Goal: Task Accomplishment & Management: Use online tool/utility

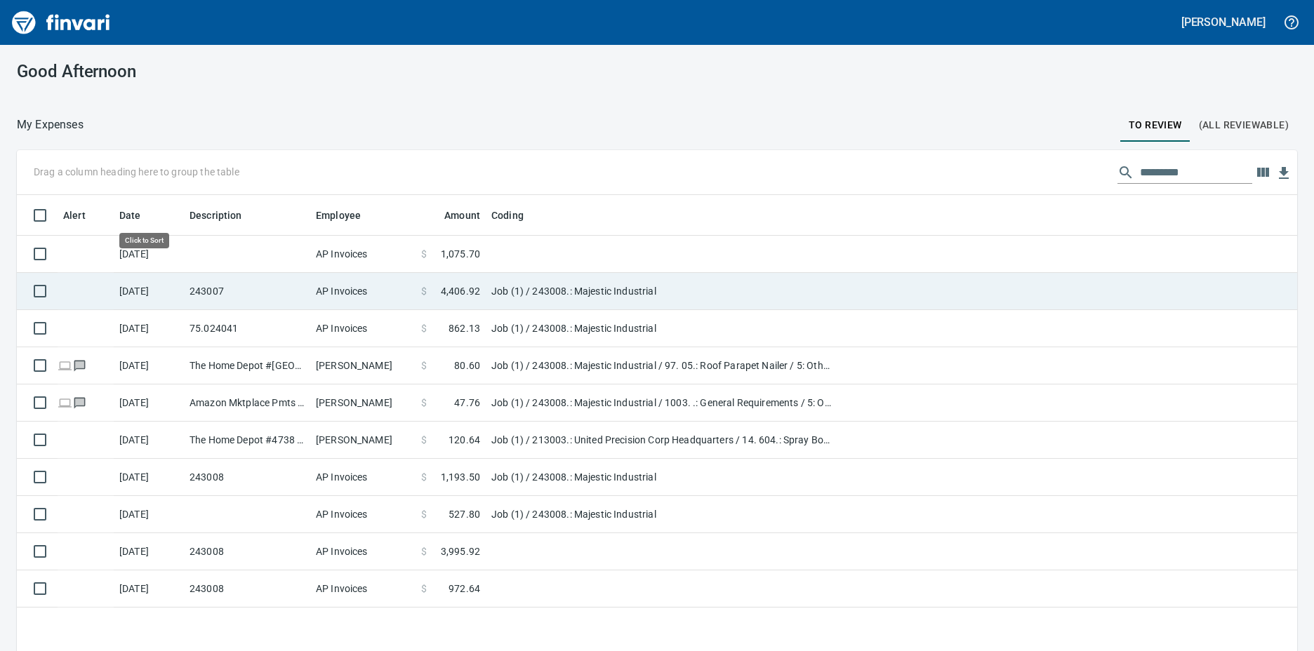
scroll to position [486, 1259]
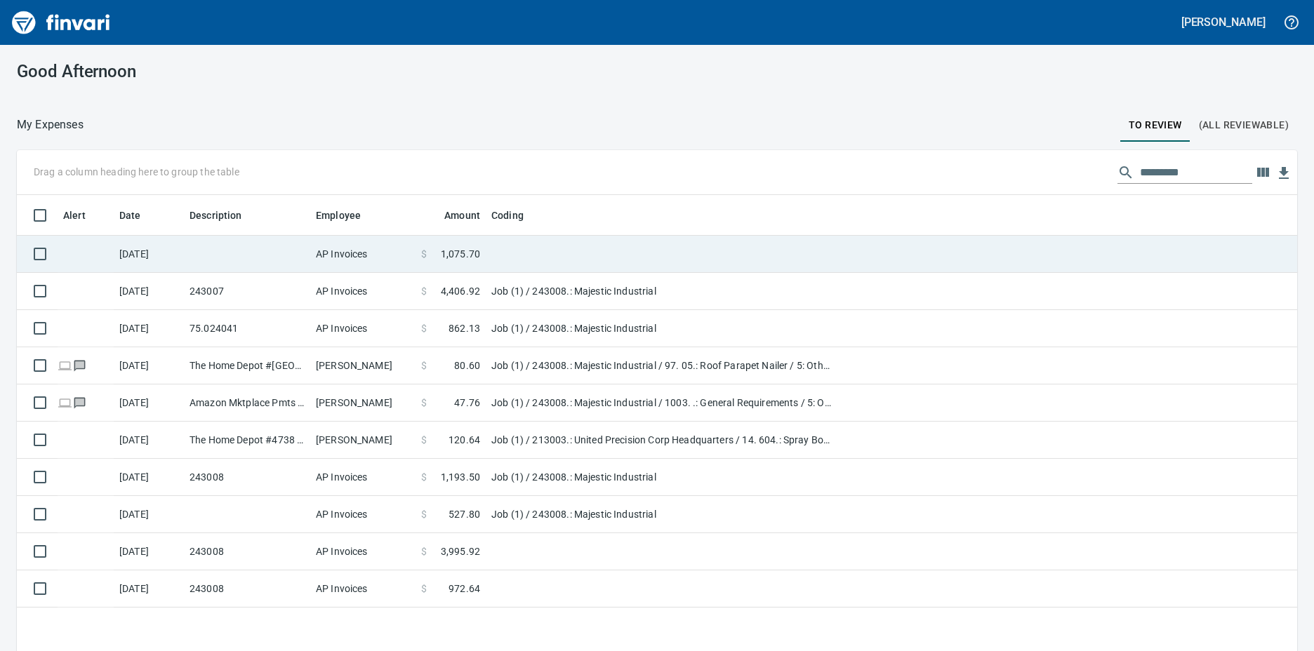
click at [419, 248] on td "$ 1,075.70" at bounding box center [450, 254] width 70 height 37
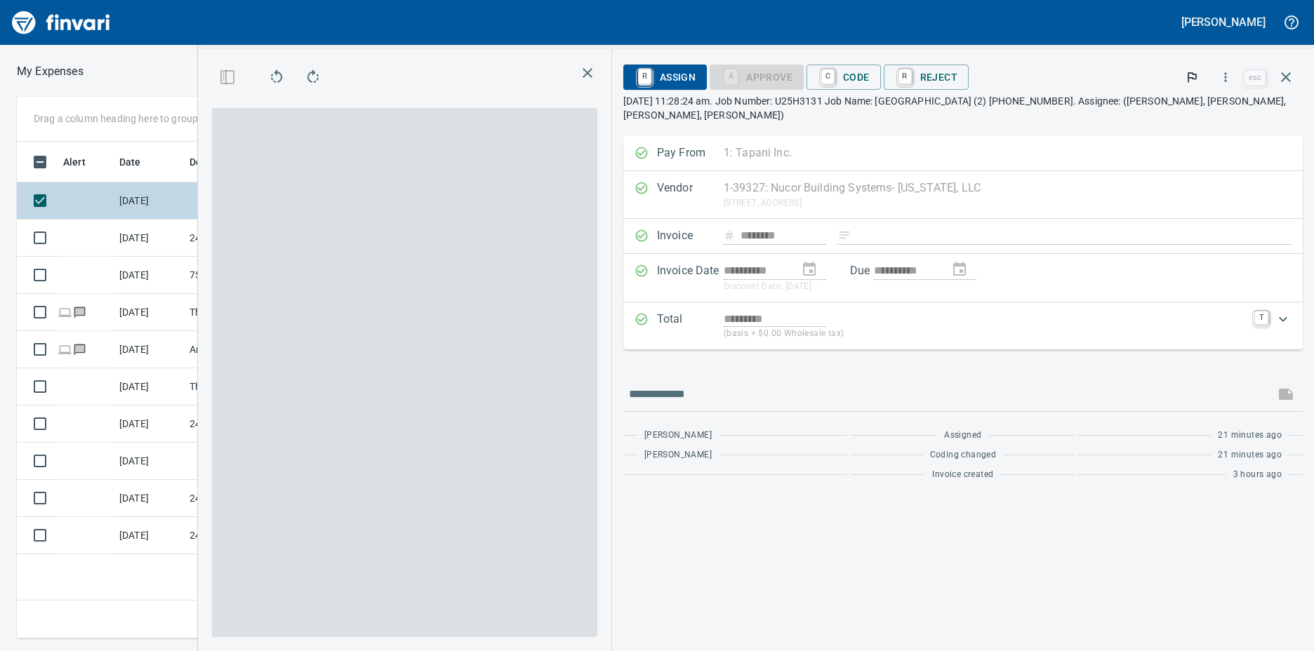
scroll to position [486, 919]
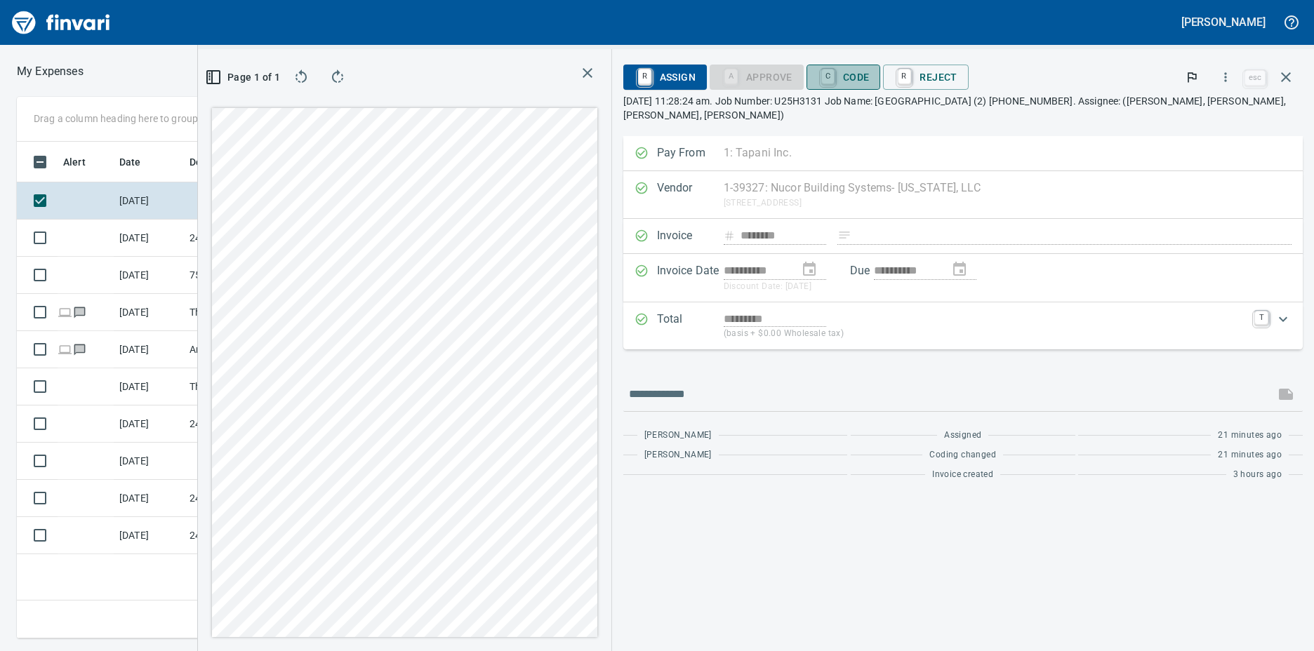
click at [851, 72] on span "C Code" at bounding box center [844, 77] width 52 height 24
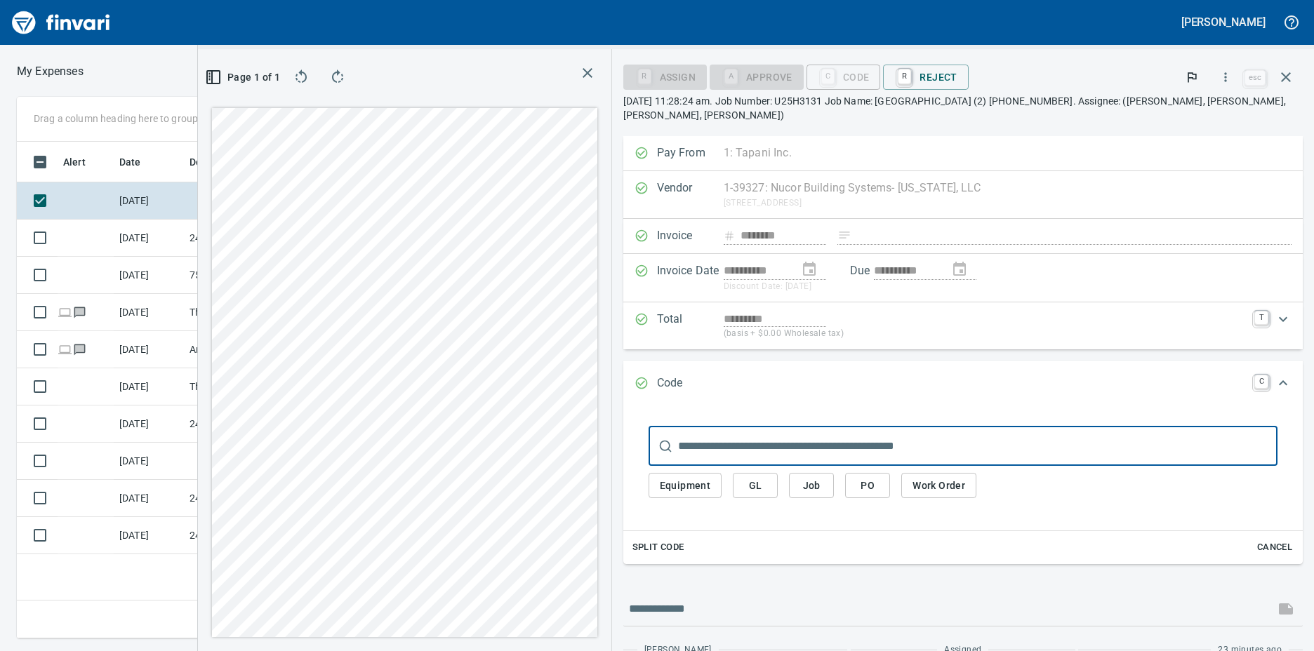
click at [819, 473] on button "Job" at bounding box center [811, 486] width 45 height 26
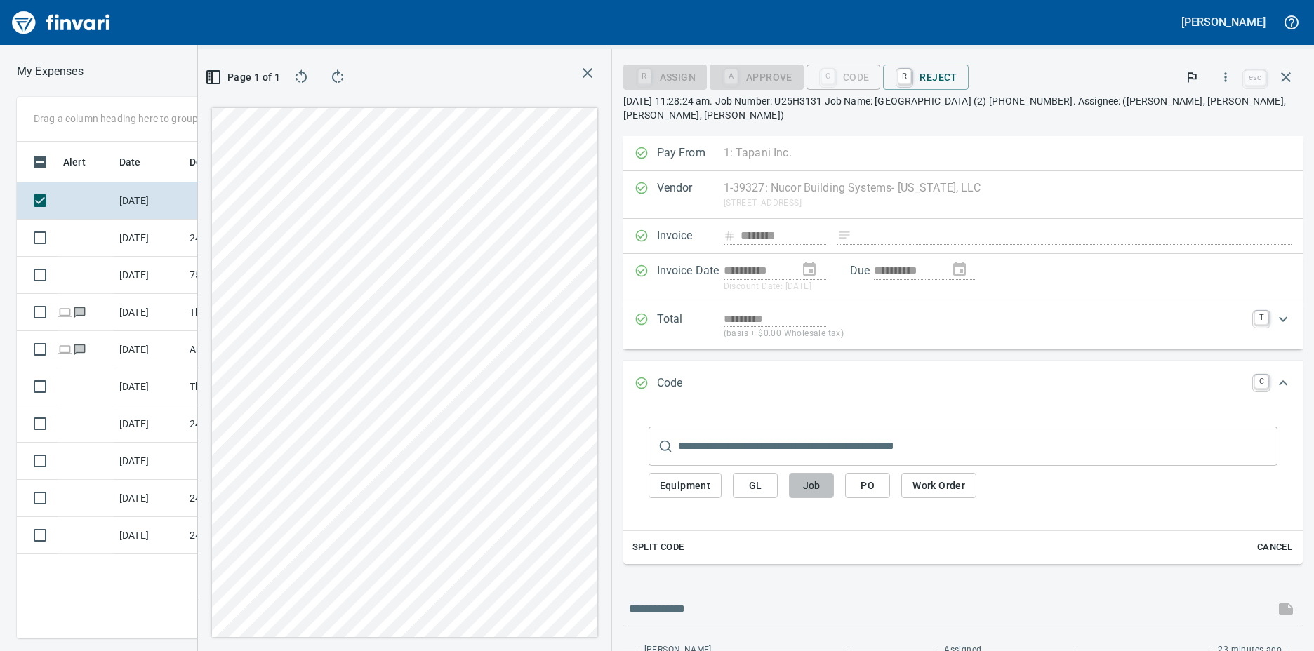
click at [815, 477] on span "Job" at bounding box center [811, 486] width 22 height 18
click at [820, 477] on span "Job" at bounding box center [811, 486] width 22 height 18
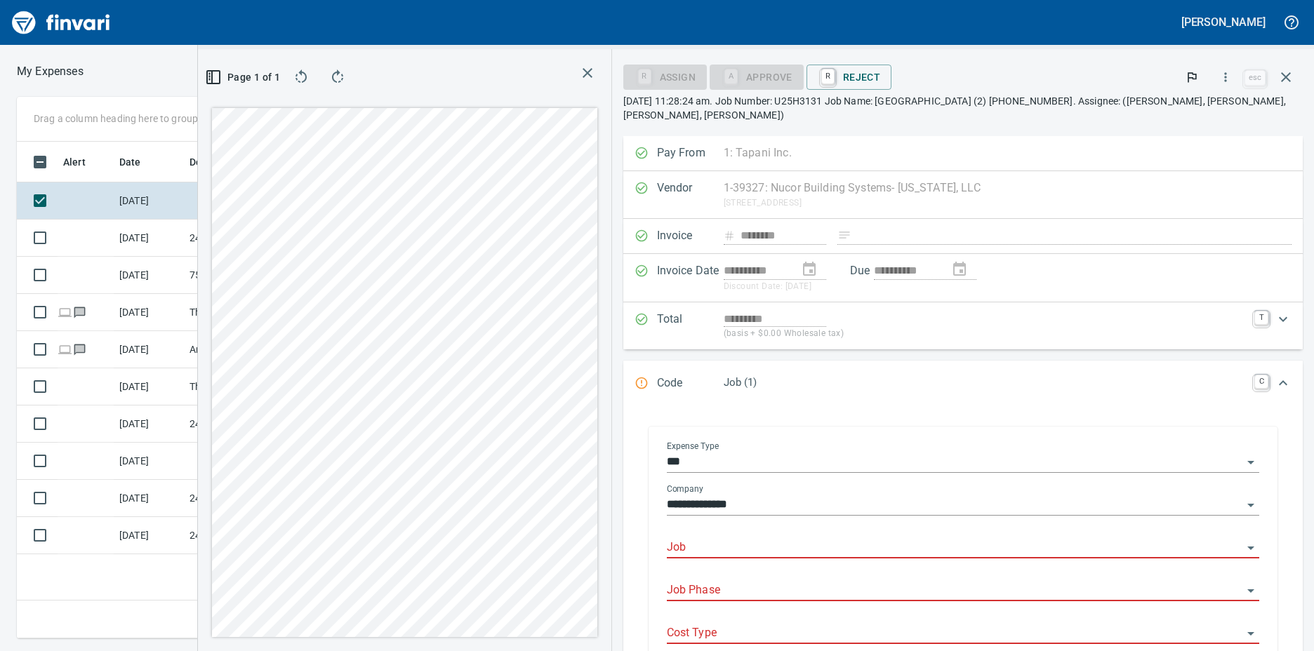
scroll to position [48, 0]
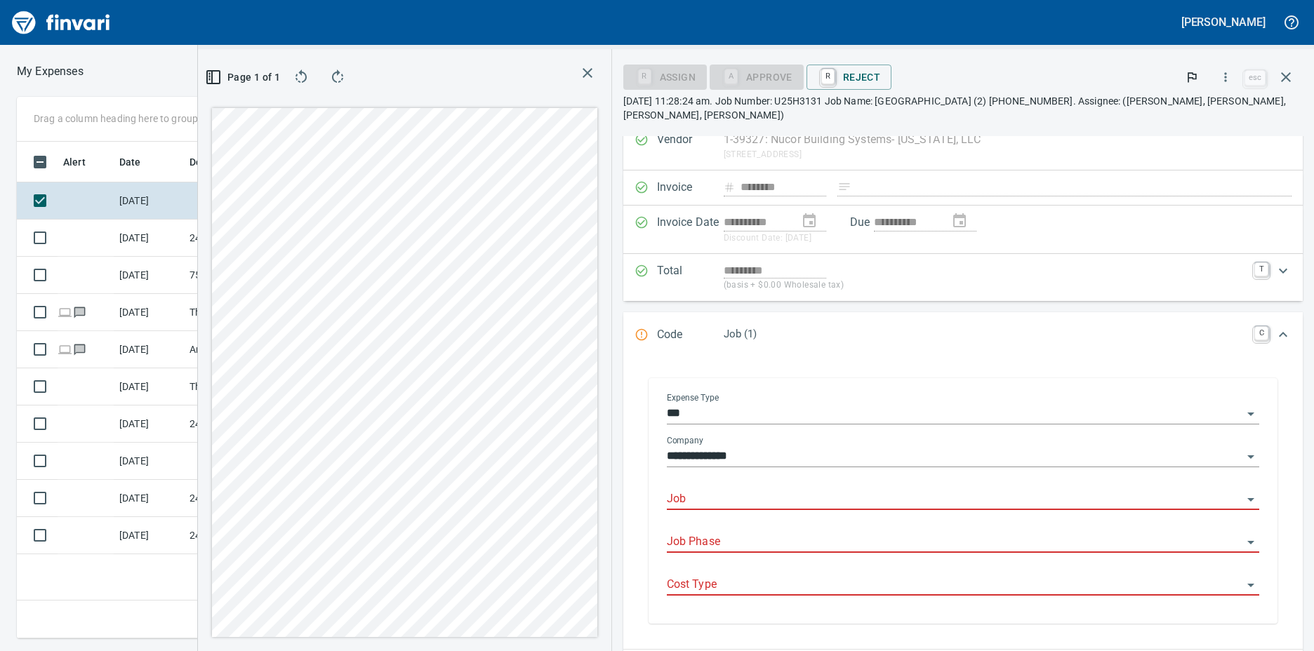
click at [726, 490] on input "Job" at bounding box center [954, 500] width 575 height 20
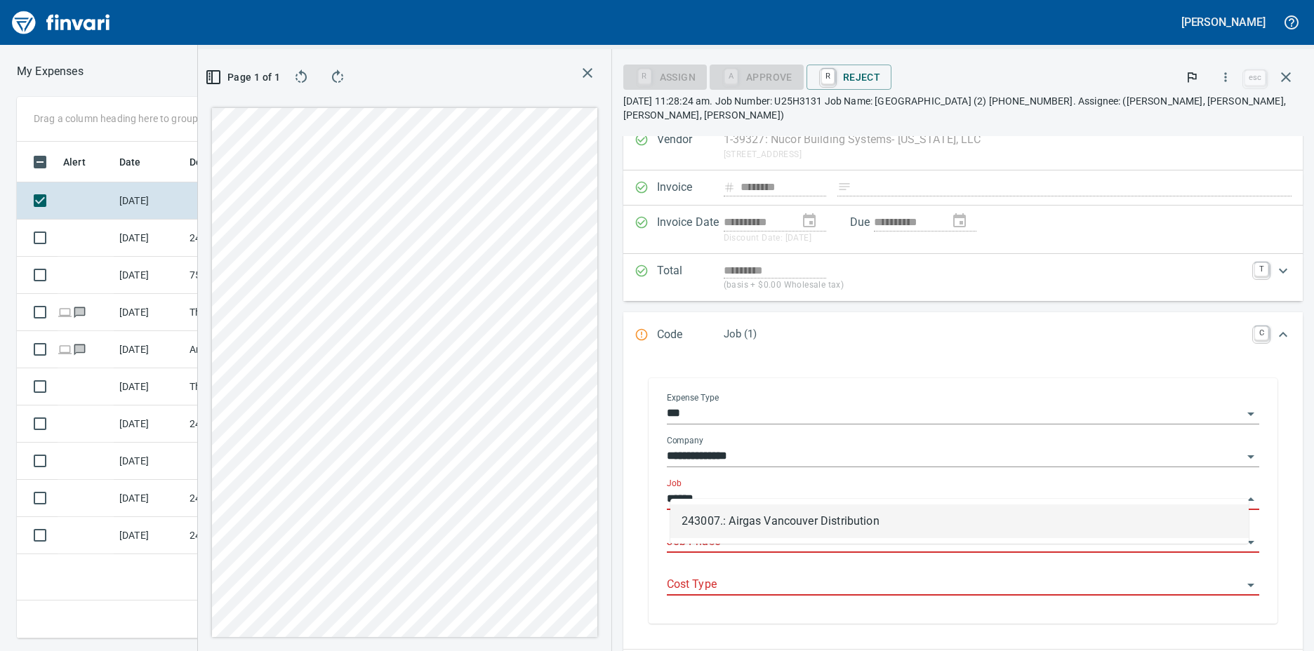
scroll to position [486, 919]
click at [712, 521] on li "243007.: Airgas Vancouver Distribution" at bounding box center [959, 522] width 578 height 34
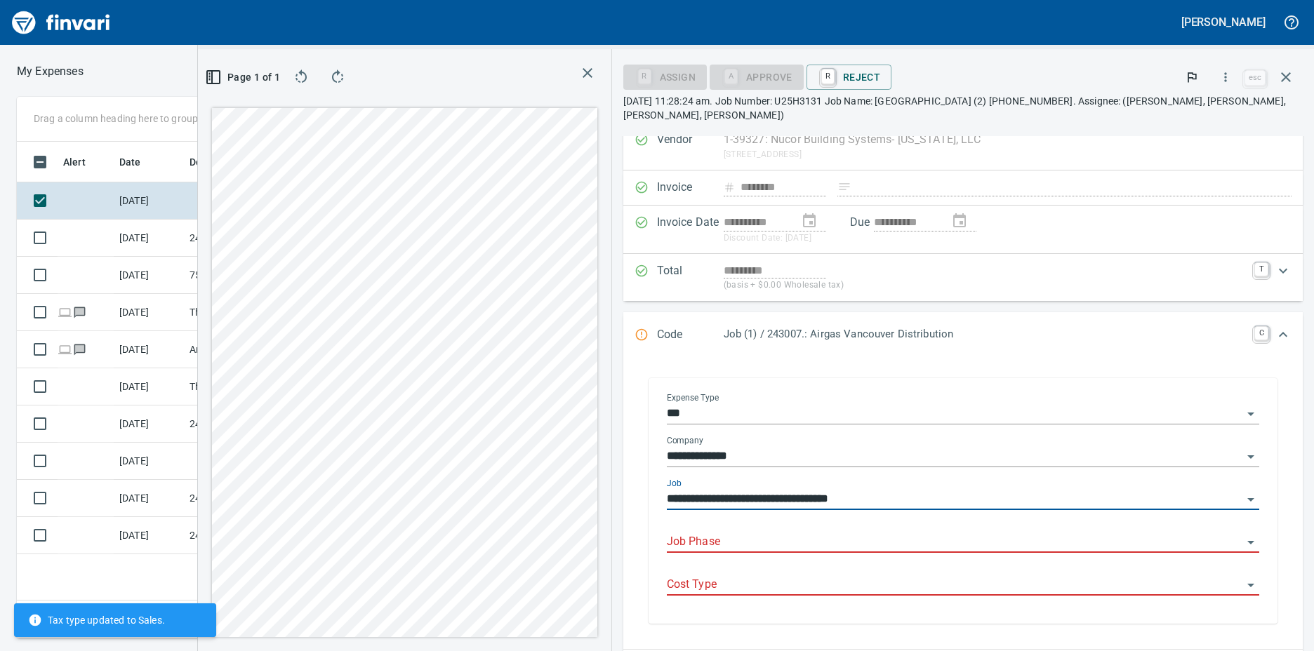
type input "**********"
click at [704, 533] on input "Job Phase" at bounding box center [954, 543] width 575 height 20
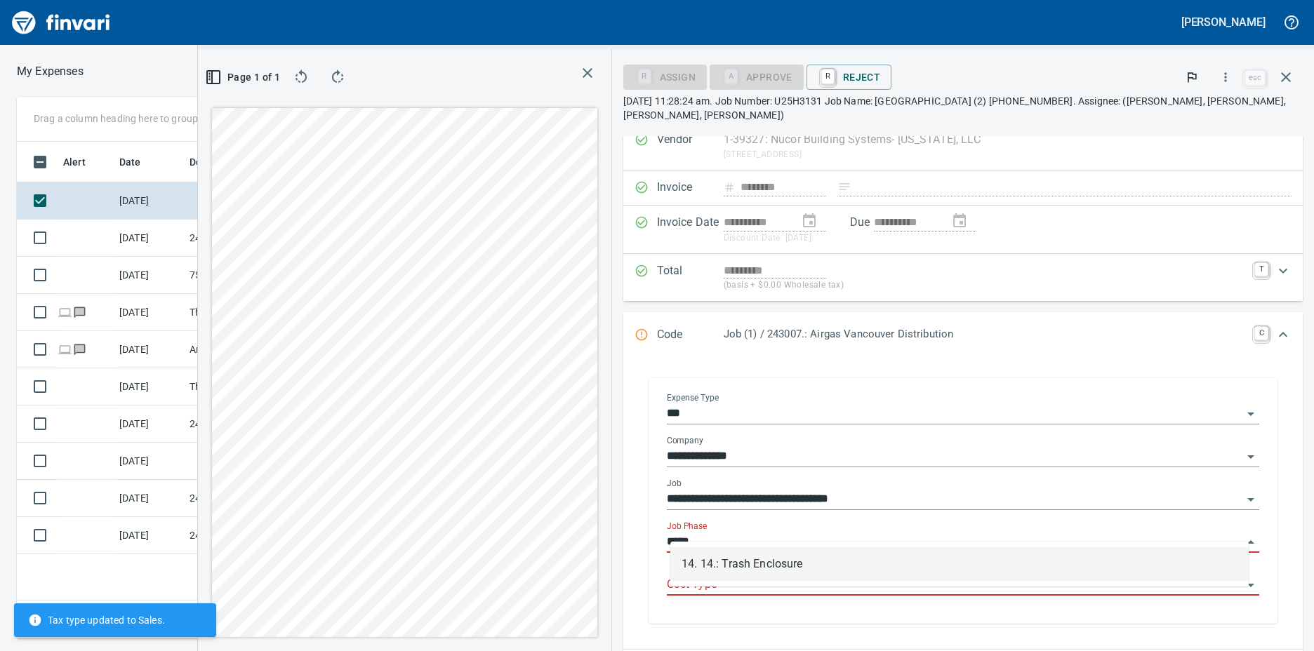
drag, startPoint x: 747, startPoint y: 561, endPoint x: 746, endPoint y: 450, distance: 111.6
click at [748, 561] on li "14. 14.: Trash Enclosure" at bounding box center [959, 564] width 578 height 34
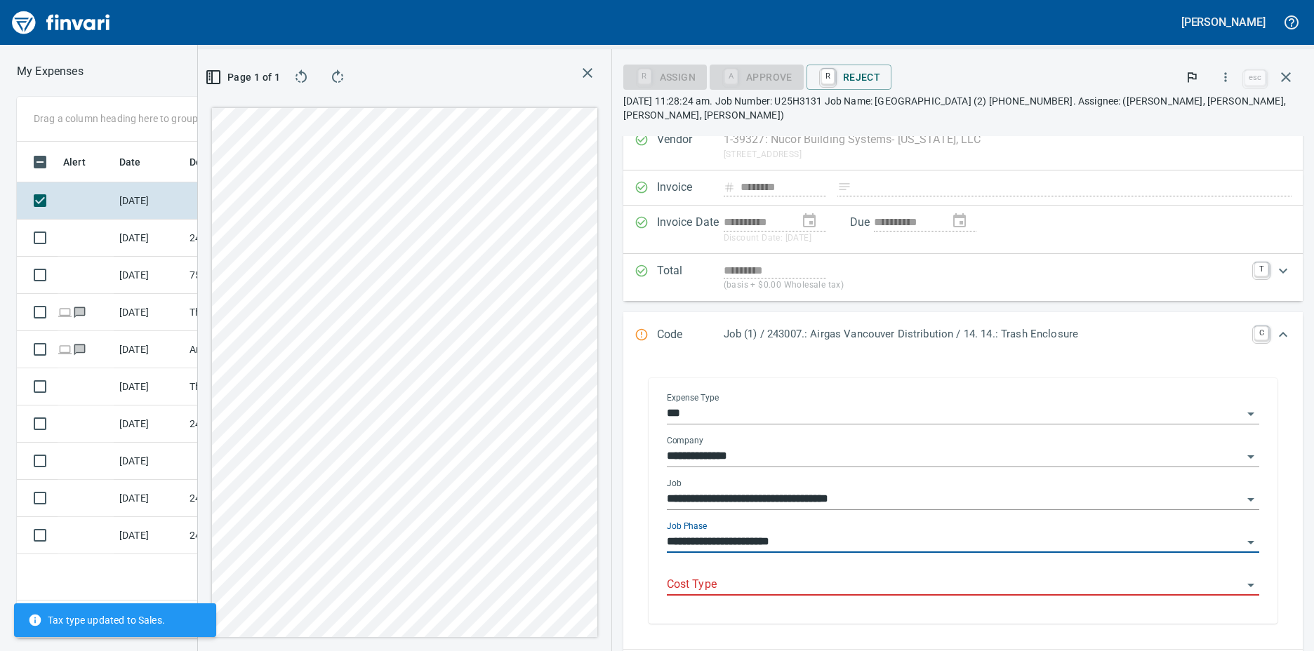
scroll to position [119, 0]
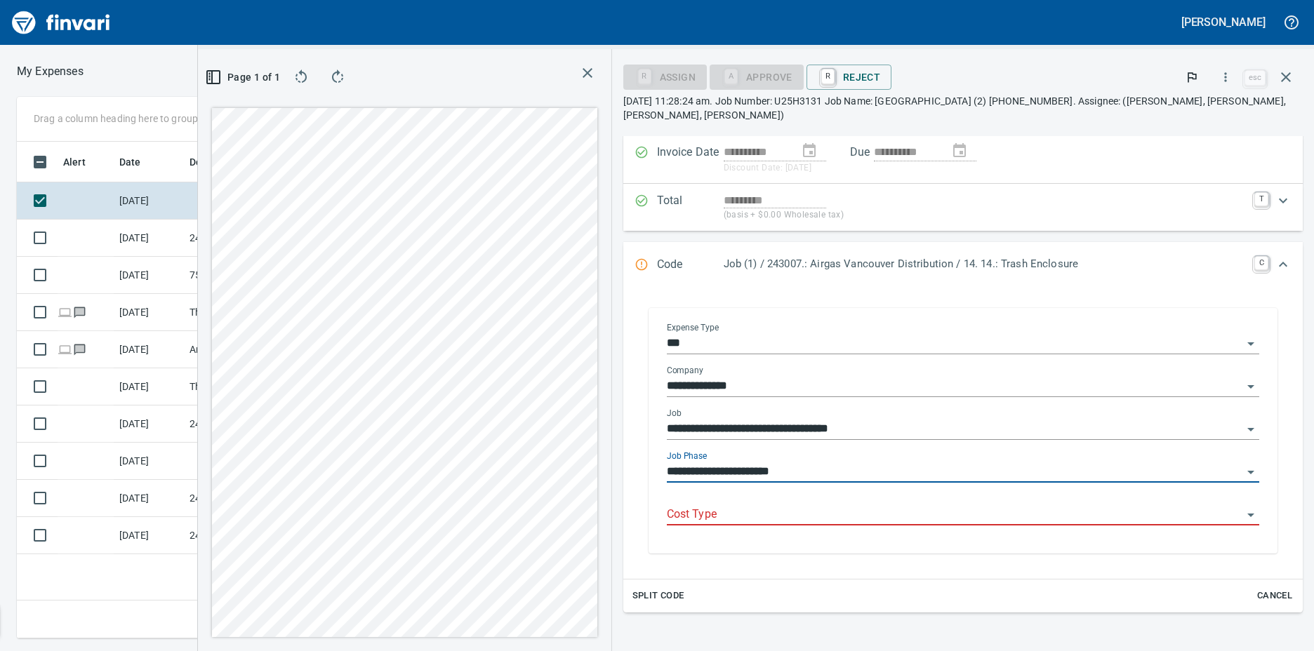
click at [734, 494] on div "Cost Type" at bounding box center [963, 510] width 592 height 32
type input "**********"
click at [726, 505] on input "Cost Type" at bounding box center [954, 515] width 575 height 20
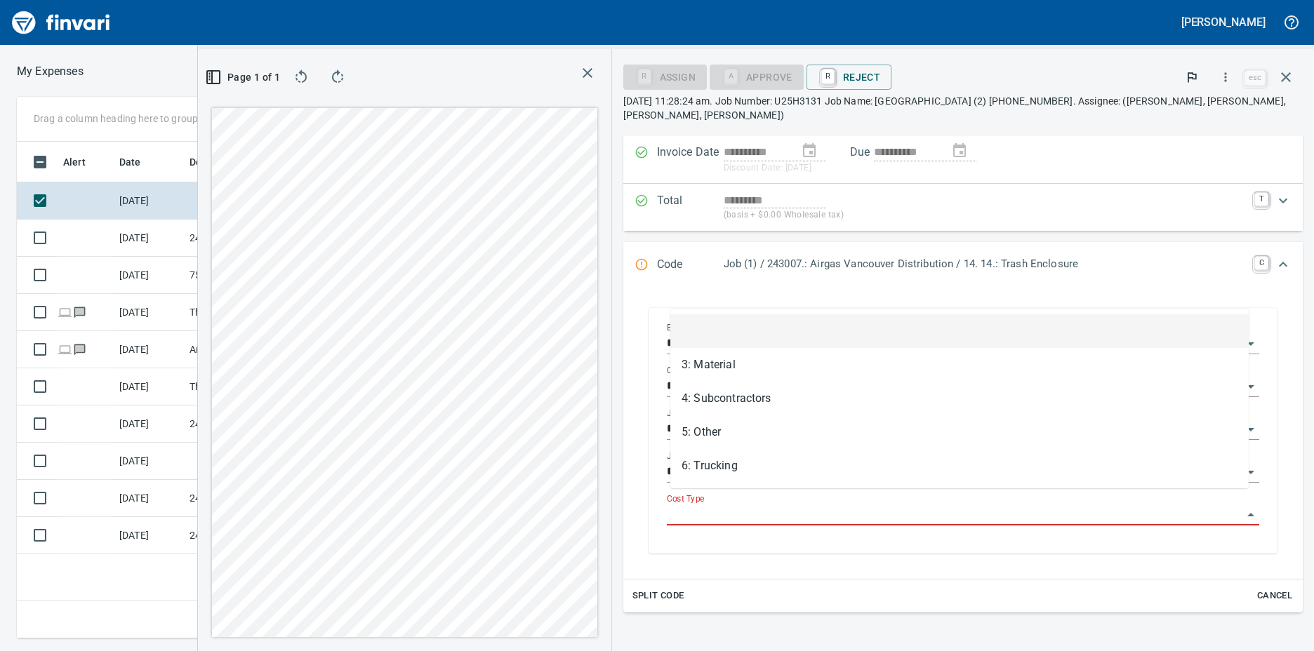
scroll to position [486, 919]
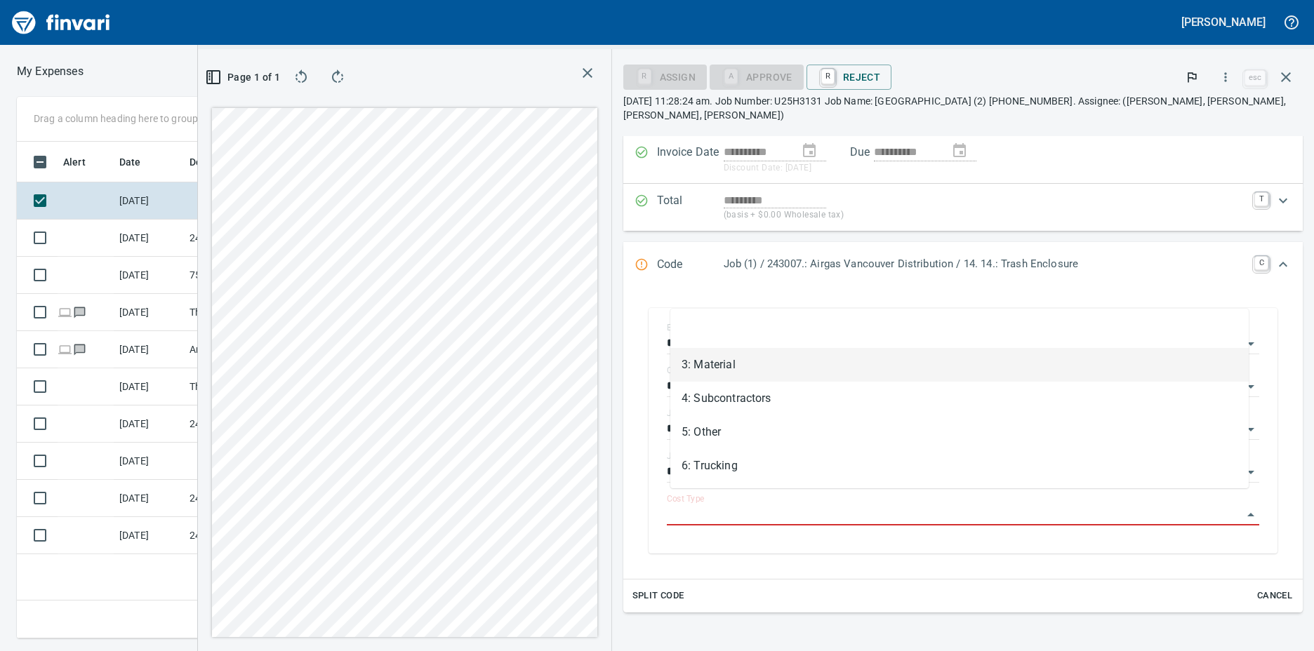
click at [704, 370] on li "3: Material" at bounding box center [959, 365] width 578 height 34
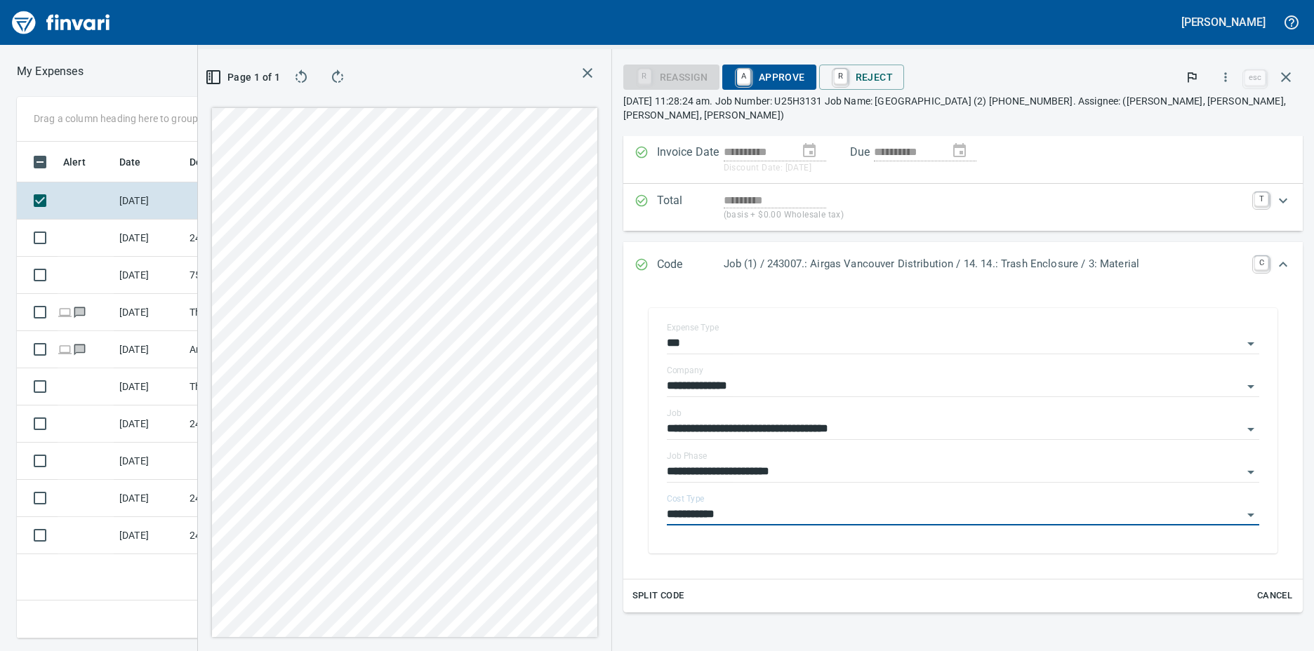
type input "**********"
click at [759, 68] on span "A Approve" at bounding box center [769, 77] width 72 height 24
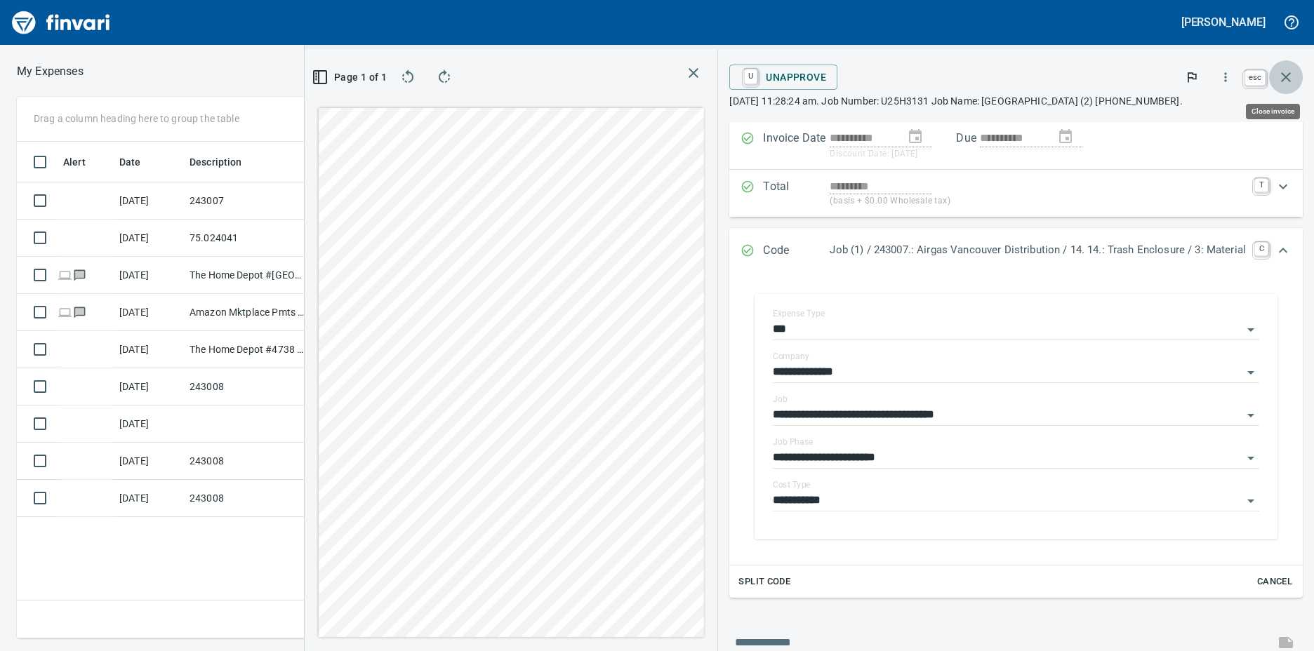
click at [1288, 76] on icon "button" at bounding box center [1285, 77] width 17 height 17
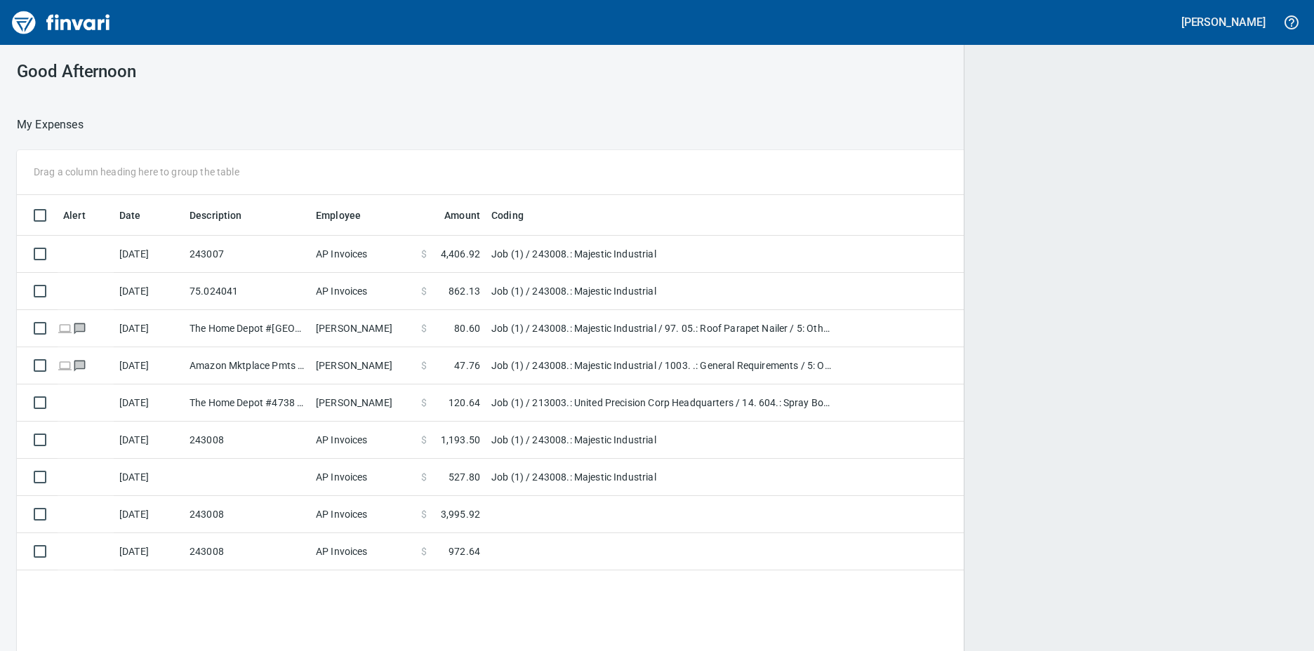
scroll to position [486, 1256]
